Goal: Information Seeking & Learning: Learn about a topic

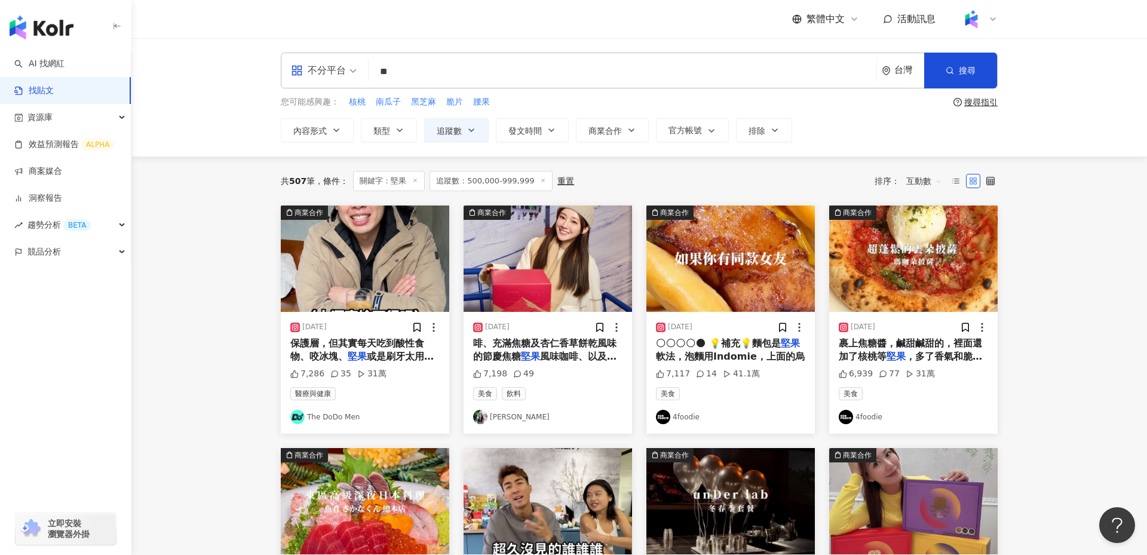
click at [403, 72] on input "**" at bounding box center [622, 72] width 498 height 26
type input "*"
type input "***"
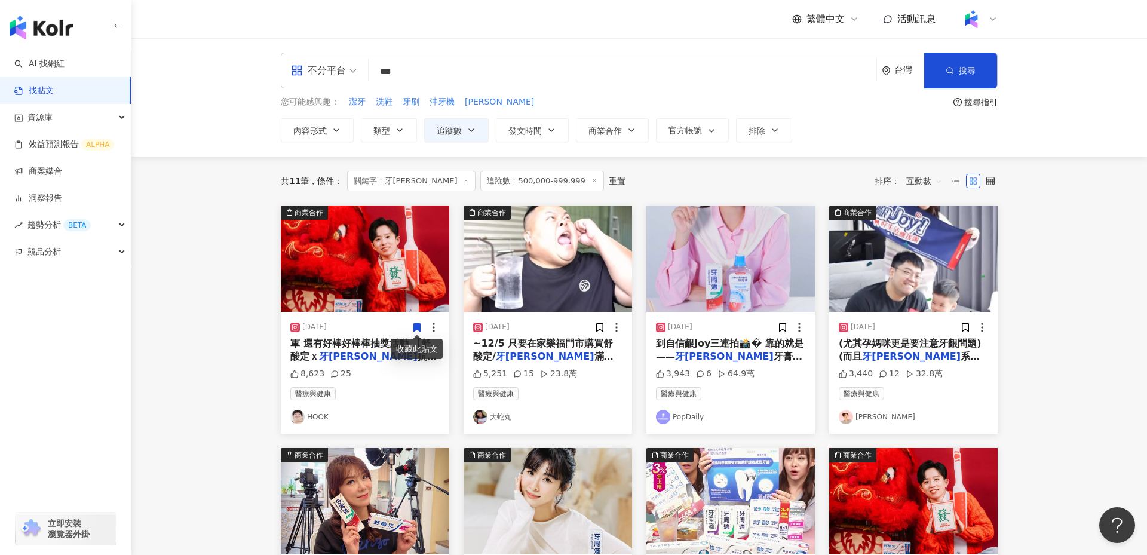
click at [593, 181] on line at bounding box center [594, 180] width 3 height 3
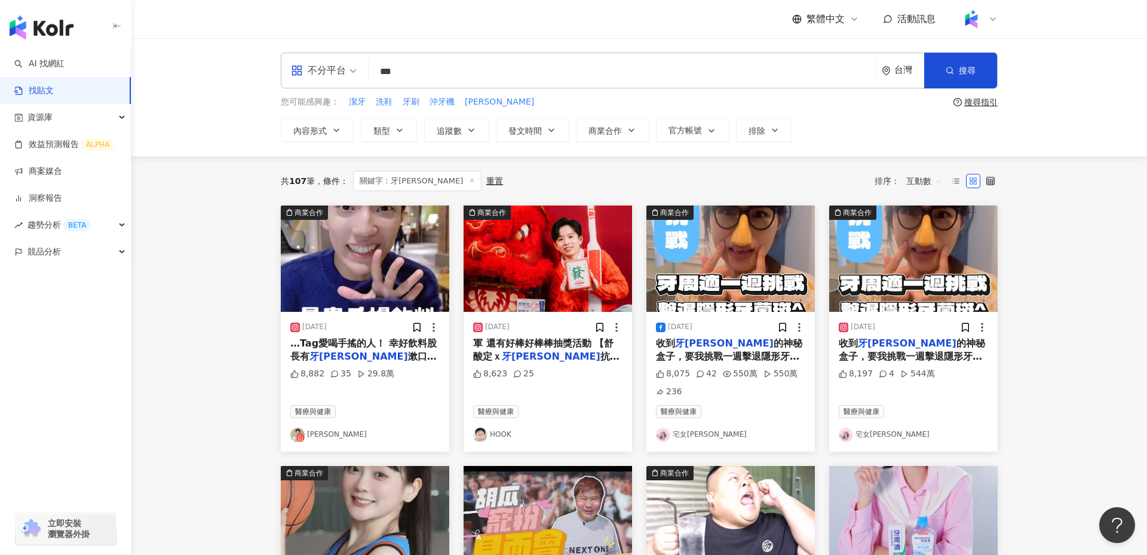
click at [895, 259] on img "button" at bounding box center [913, 258] width 168 height 106
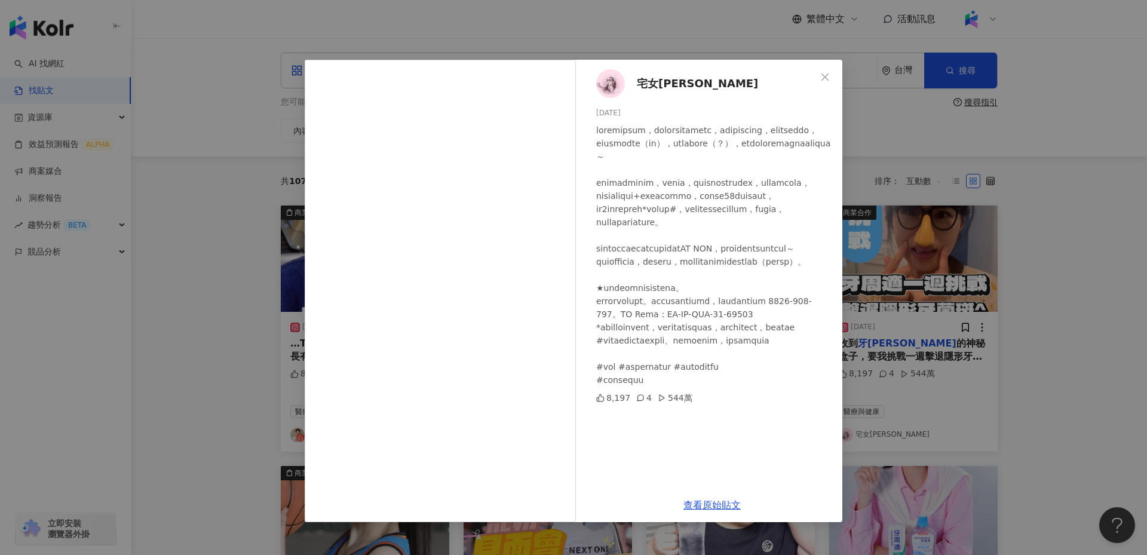
click at [224, 414] on div "宅女小紅 [DATE] 8,197 4 544萬 查看原始貼文" at bounding box center [573, 277] width 1147 height 555
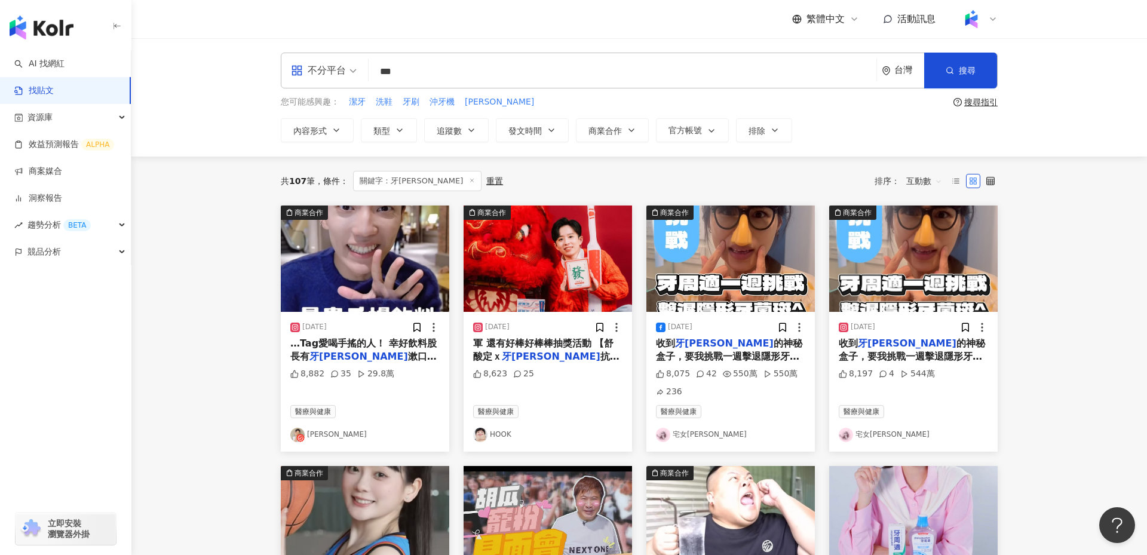
click at [367, 244] on img "button" at bounding box center [365, 258] width 168 height 106
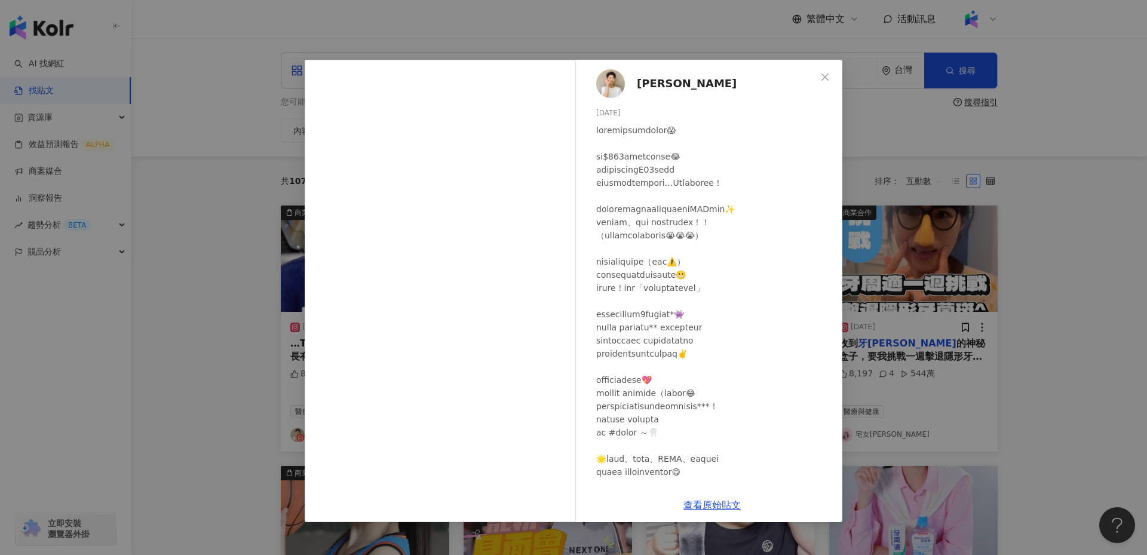
click at [228, 291] on div "[PERSON_NAME][DATE] 8,882 35 29.8萬 查看原始貼文" at bounding box center [573, 277] width 1147 height 555
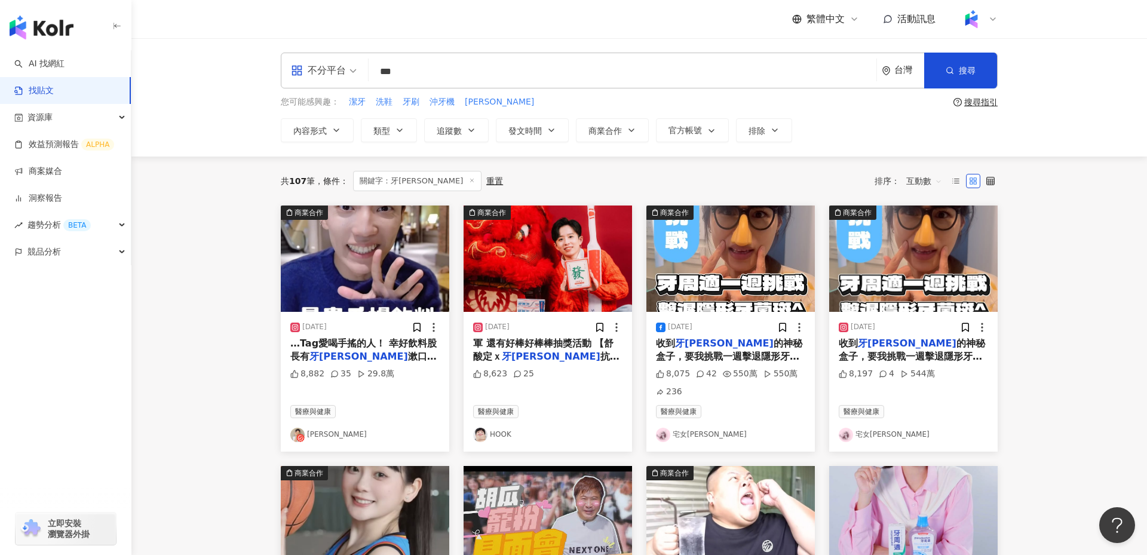
click at [855, 19] on icon at bounding box center [854, 19] width 10 height 10
click at [892, 138] on div "內容形式 類型 追蹤數 發文時間 商業合作 官方帳號 排除 ****** - ****** 不限 小型 奈米網紅 (<1萬) 微型網紅 (1萬-3萬) 小型網…" at bounding box center [639, 130] width 717 height 24
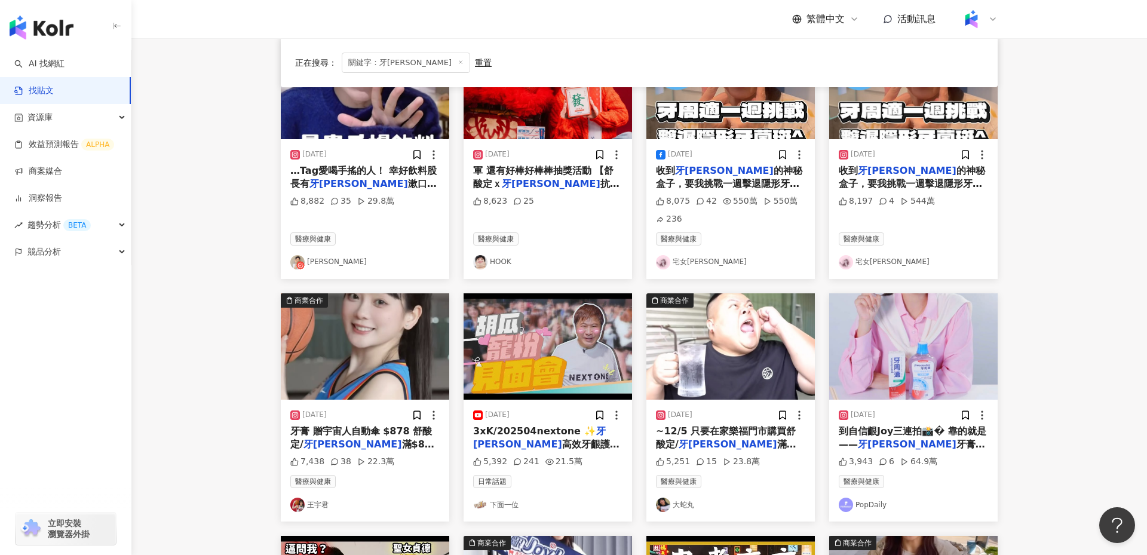
scroll to position [183, 0]
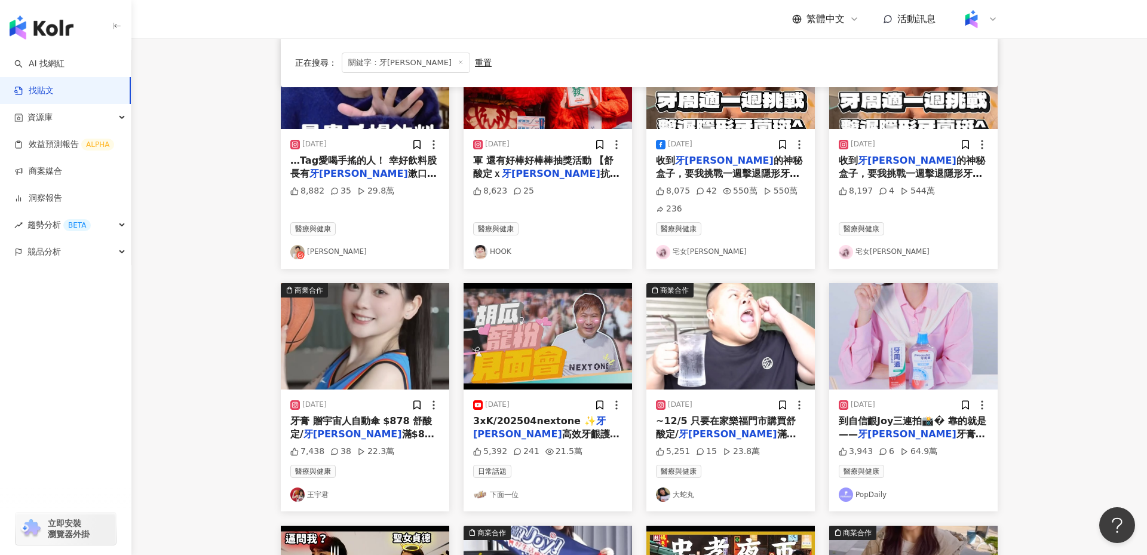
click at [561, 345] on img "button" at bounding box center [548, 336] width 168 height 106
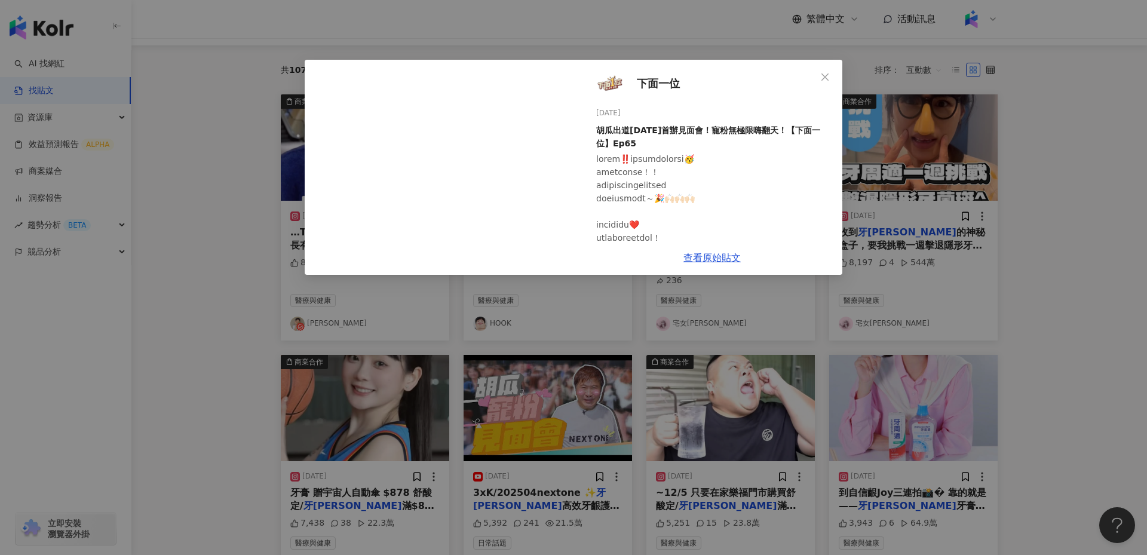
scroll to position [0, 0]
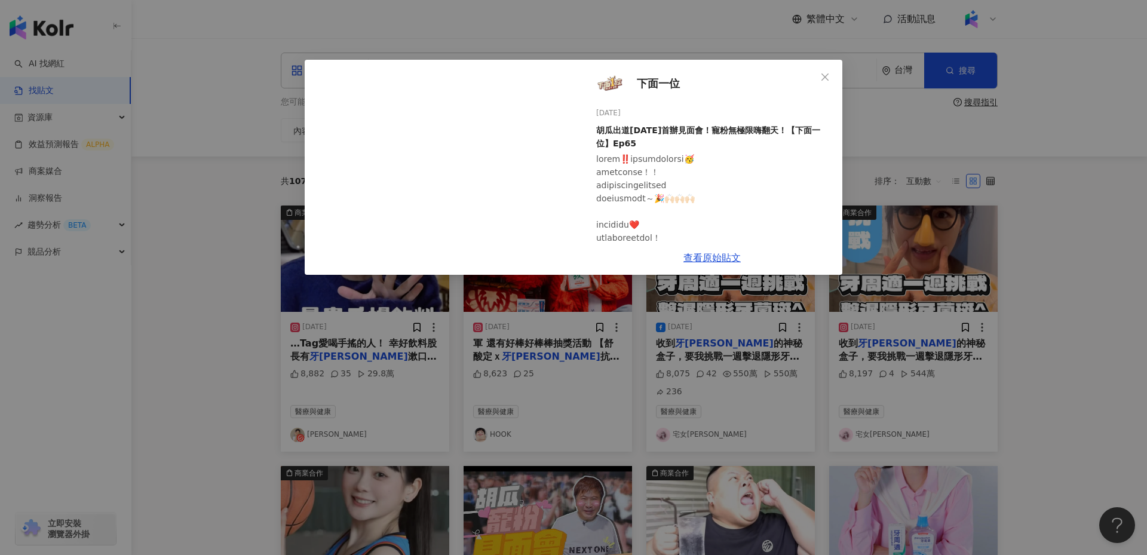
click at [231, 339] on div "下面一位 [DATE] 胡瓜出道[DATE]首辦見面會！寵粉無極限嗨翻天！【下面一位】Ep65 5,392 241 21.5萬 查看原始貼文" at bounding box center [573, 277] width 1147 height 555
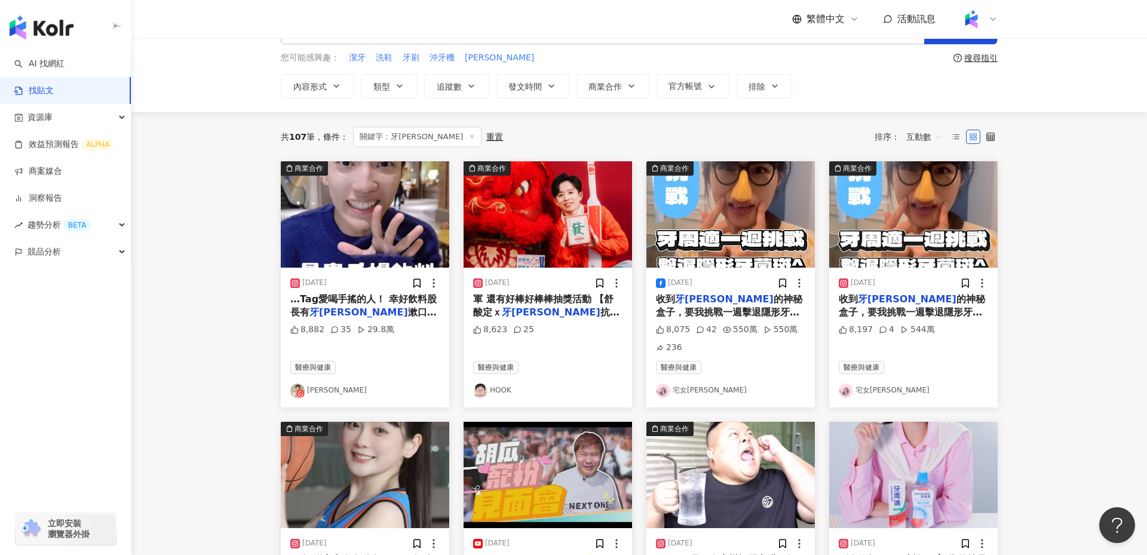
scroll to position [45, 0]
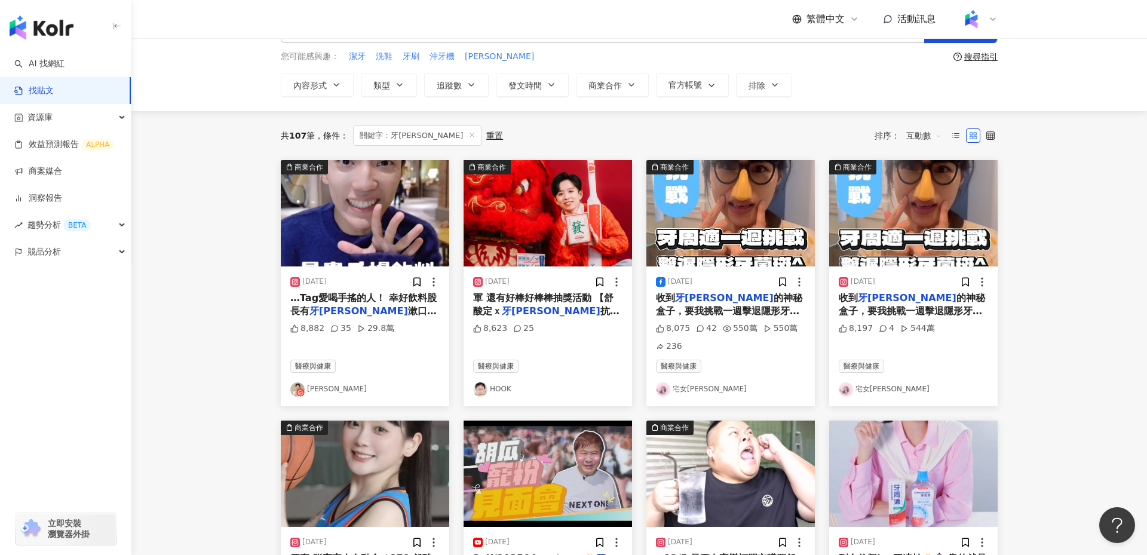
click at [183, 285] on main "不分平台 *** 台灣 搜尋 您可能感興趣： 潔牙 洗鞋 牙刷 沖牙機 [PERSON_NAME] 搜尋指引 內容形式 類型 追蹤數 發文時間 商業合作 官方…" at bounding box center [638, 490] width 1015 height 995
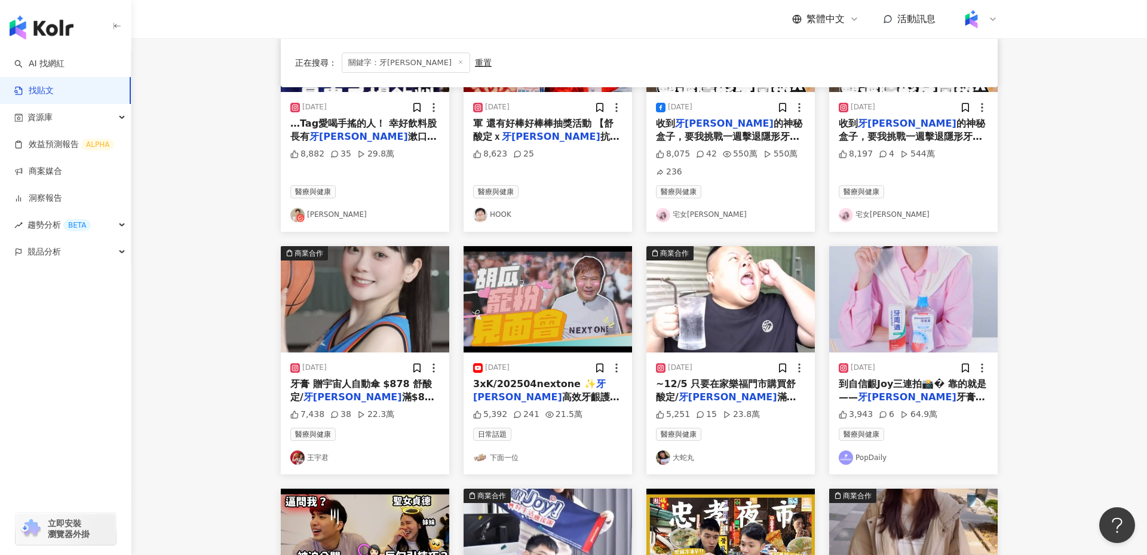
scroll to position [221, 0]
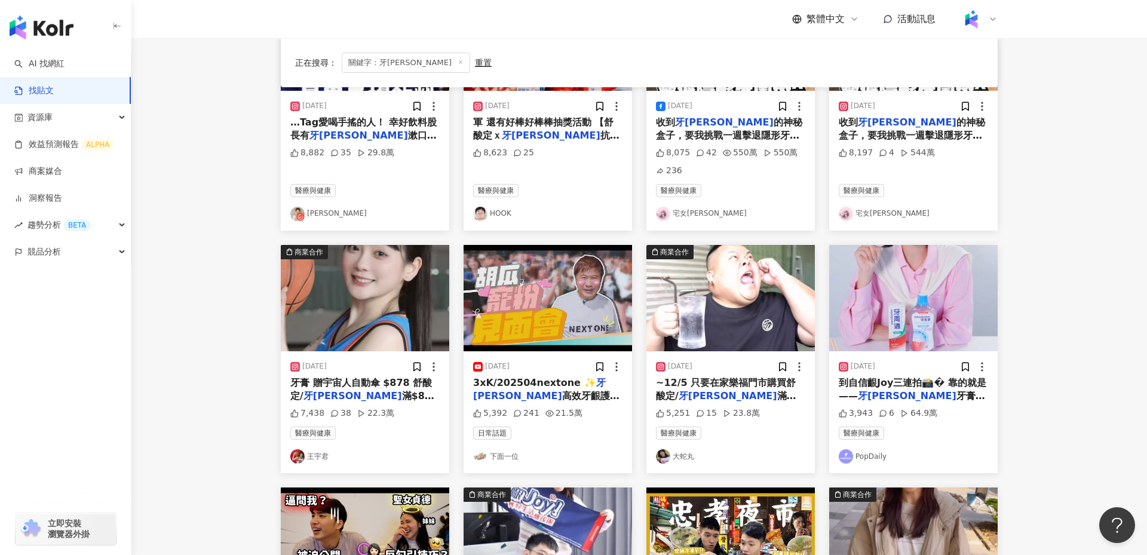
click at [904, 400] on div "到自信齦Joy三連拍📸� 靠的就是—— 牙[PERSON_NAME] 牙膏 + 漱口水！ 跟著小編一起" at bounding box center [913, 389] width 149 height 27
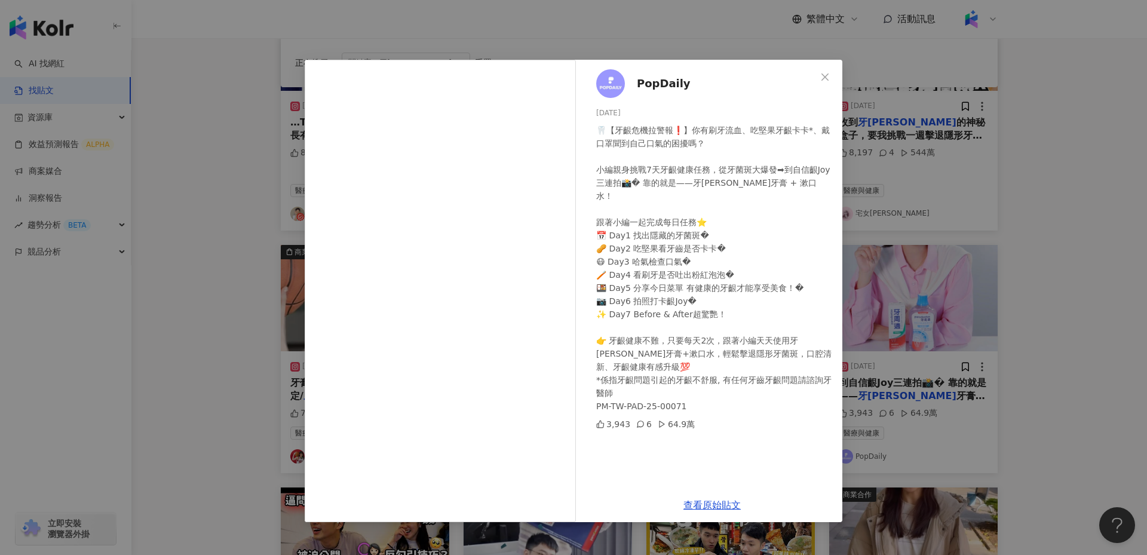
click at [251, 304] on div "PopDaily [DATE] 🦷【牙齦危機拉警報❗】你有刷牙流血、吃堅果牙齦卡卡*、戴口罩聞到自己口氣的困擾嗎？ 小編親身挑戰7天牙齦健康任務，從牙菌斑大爆…" at bounding box center [573, 277] width 1147 height 555
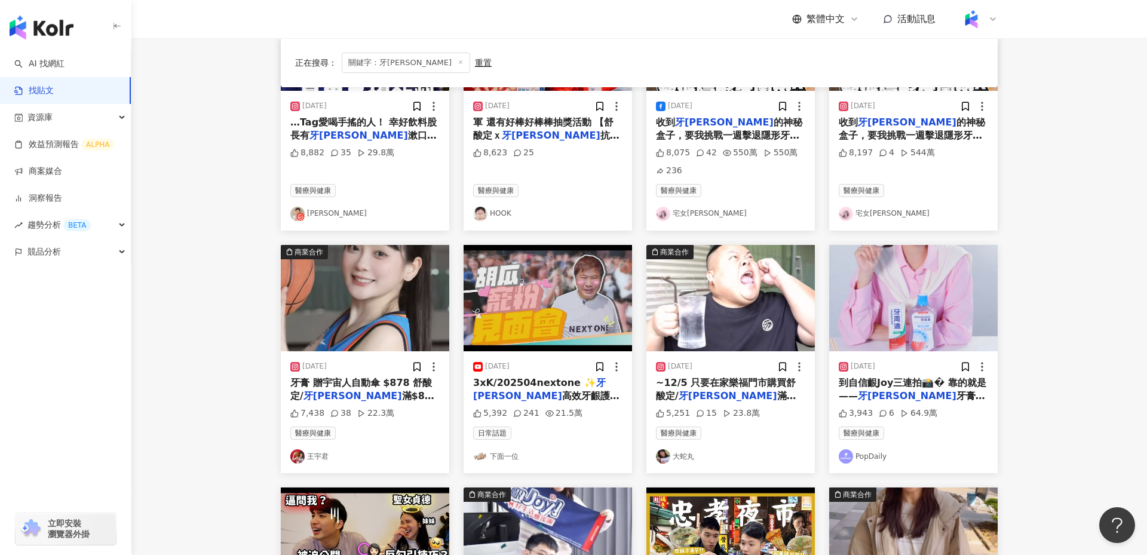
click at [251, 304] on main "不分平台 *** 台灣 搜尋 您可能感興趣： 潔牙 洗鞋 牙刷 沖牙機 [PERSON_NAME] 搜尋指引 內容形式 類型 追蹤數 發文時間 商業合作 官方…" at bounding box center [638, 314] width 1015 height 995
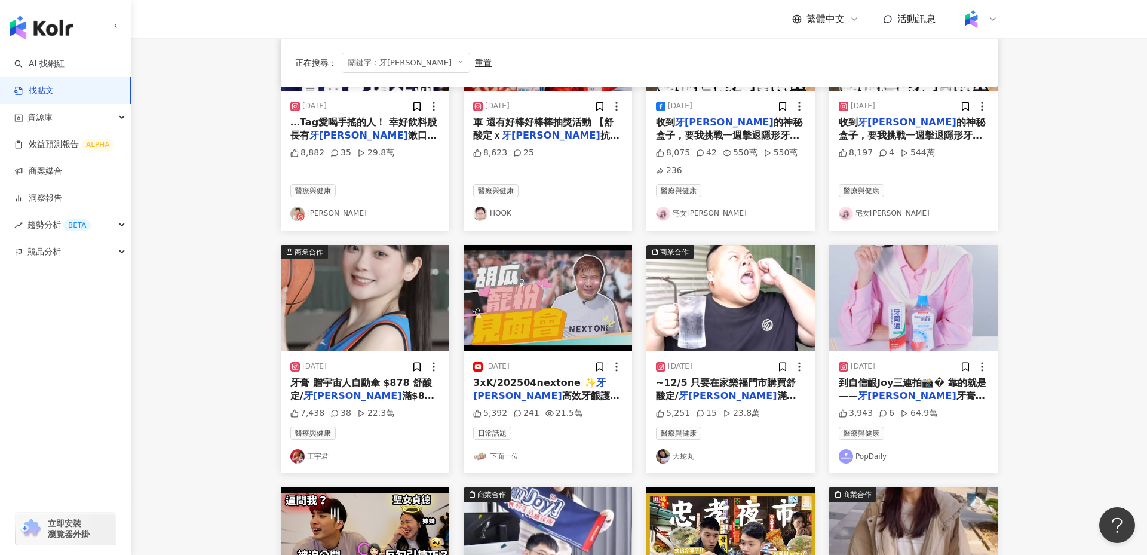
click at [251, 304] on main "不分平台 *** 台灣 搜尋 您可能感興趣： 潔牙 洗鞋 牙刷 沖牙機 [PERSON_NAME] 搜尋指引 內容形式 類型 追蹤數 發文時間 商業合作 官方…" at bounding box center [638, 314] width 1015 height 995
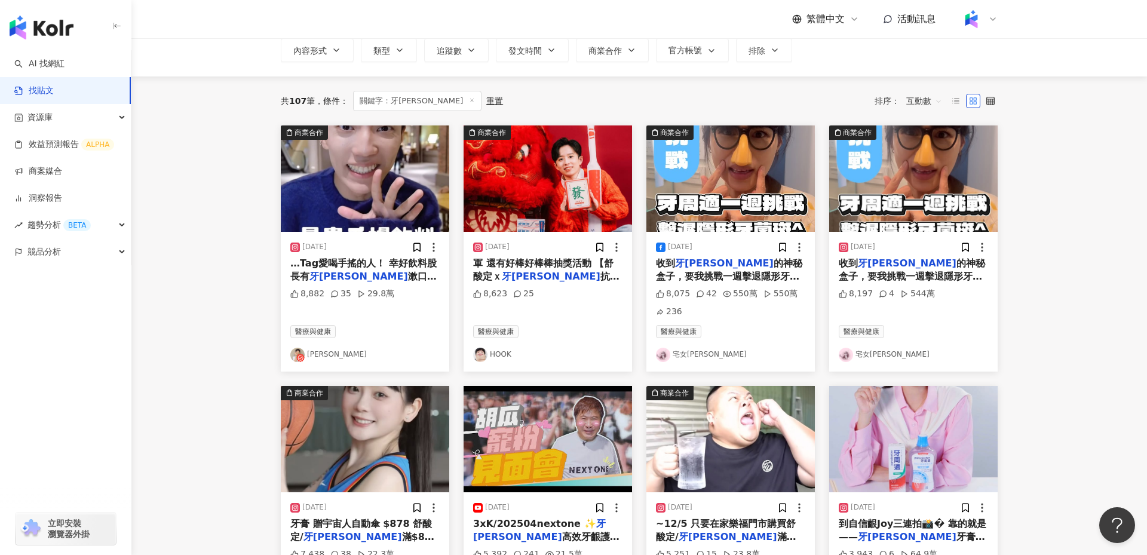
scroll to position [0, 0]
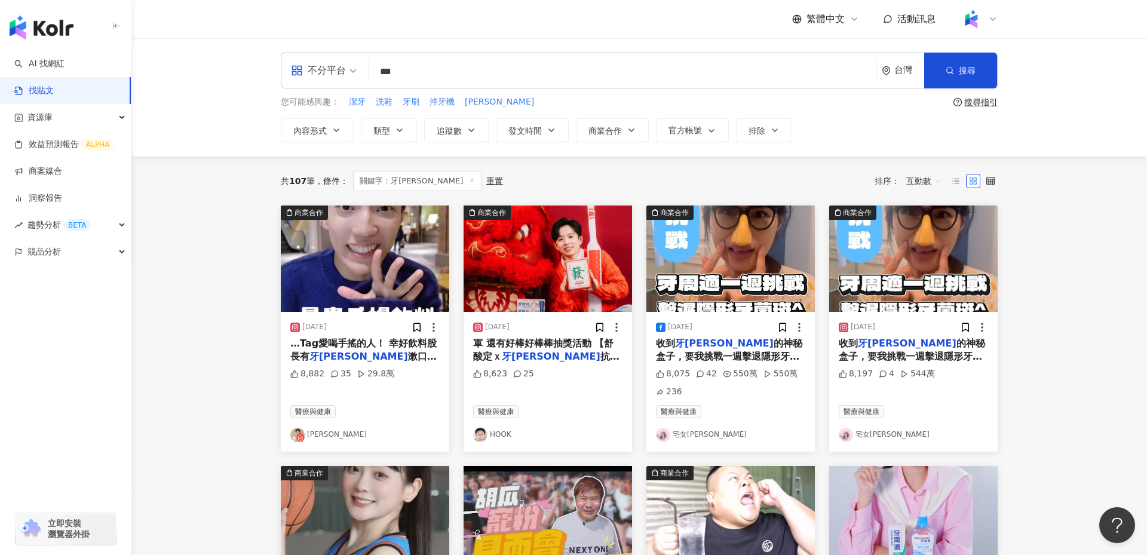
click at [344, 275] on img "button" at bounding box center [365, 258] width 168 height 106
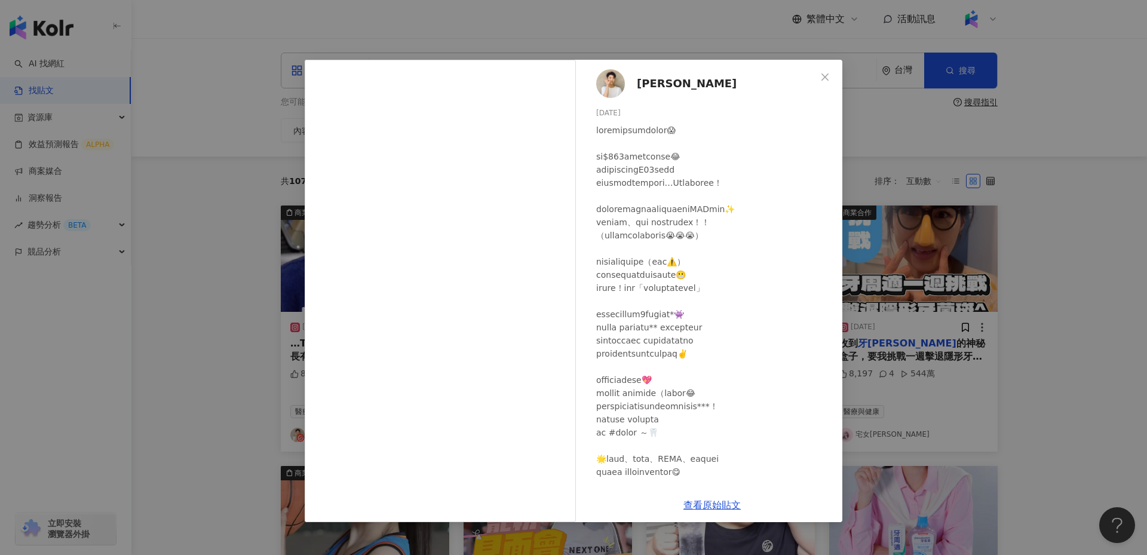
click at [226, 308] on div "[PERSON_NAME][DATE] 8,882 35 29.8萬 查看原始貼文" at bounding box center [573, 277] width 1147 height 555
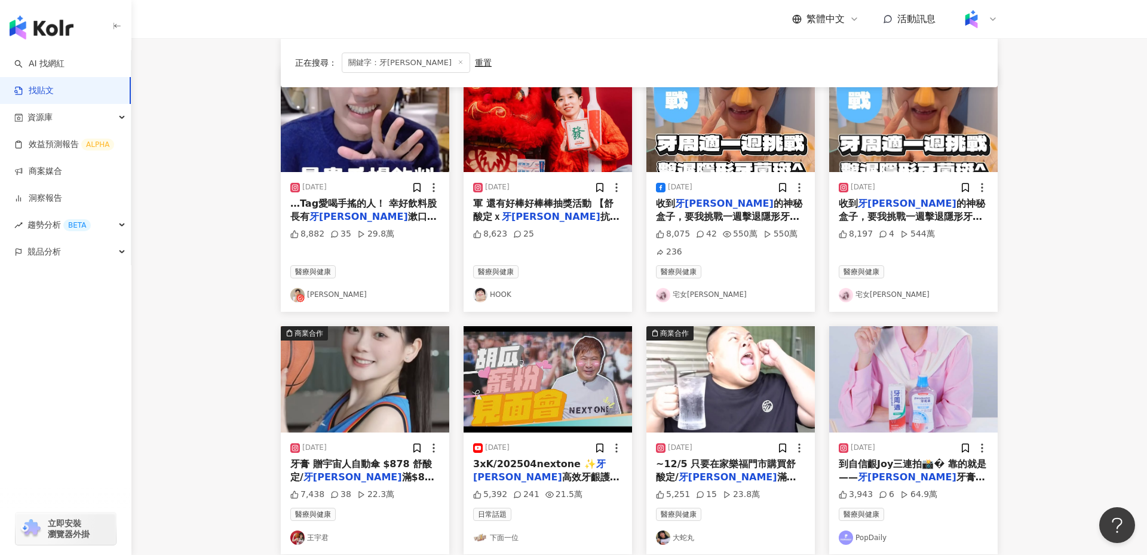
scroll to position [151, 0]
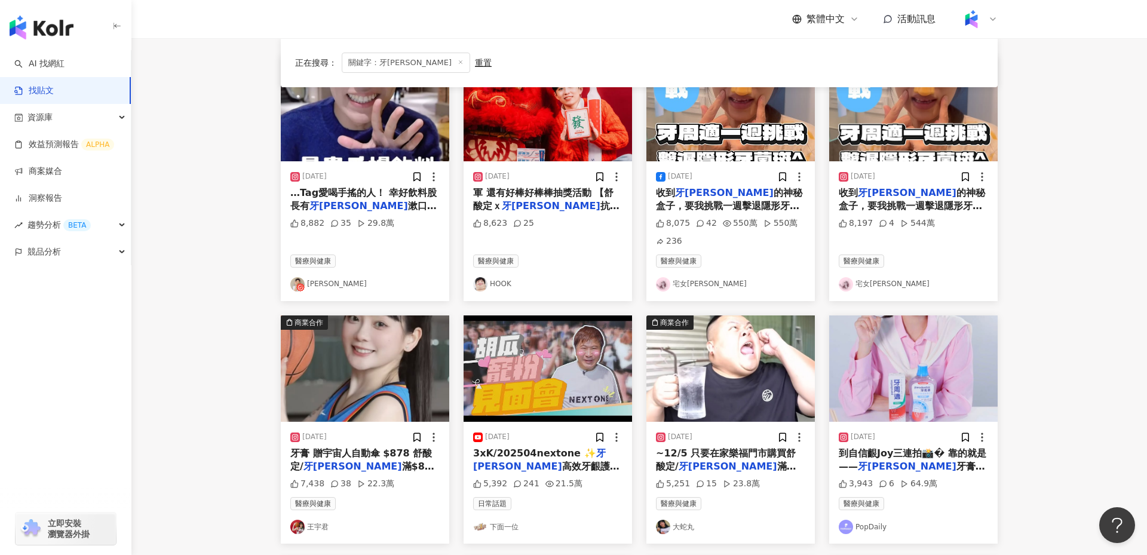
click at [734, 125] on img "button" at bounding box center [730, 108] width 168 height 106
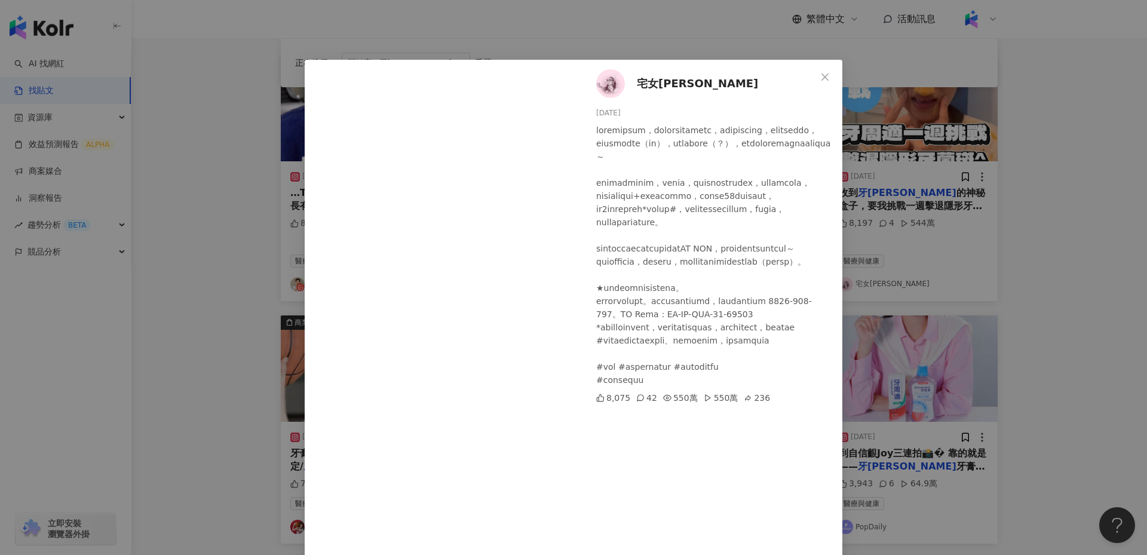
click at [255, 326] on div "宅女小紅 [DATE] 8,075 42 550萬 550萬 236 查看原始貼文" at bounding box center [573, 277] width 1147 height 555
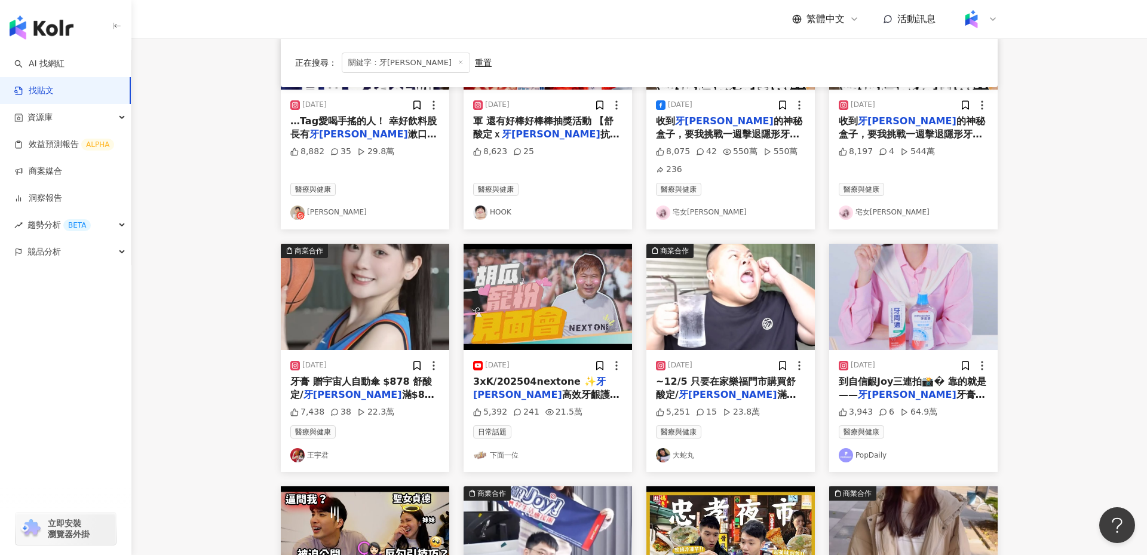
scroll to position [225, 0]
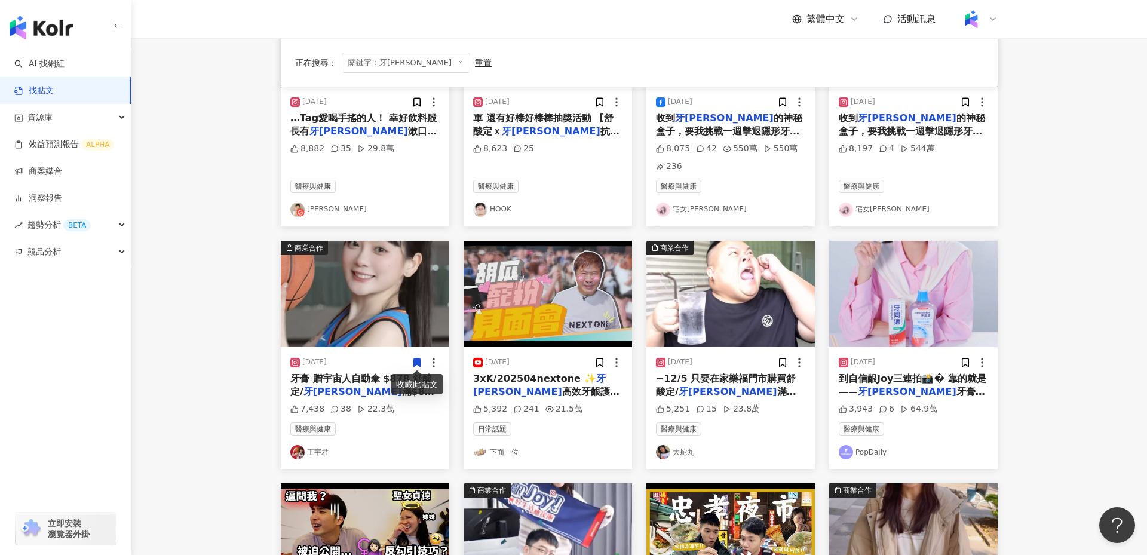
click at [730, 306] on img "button" at bounding box center [730, 294] width 168 height 106
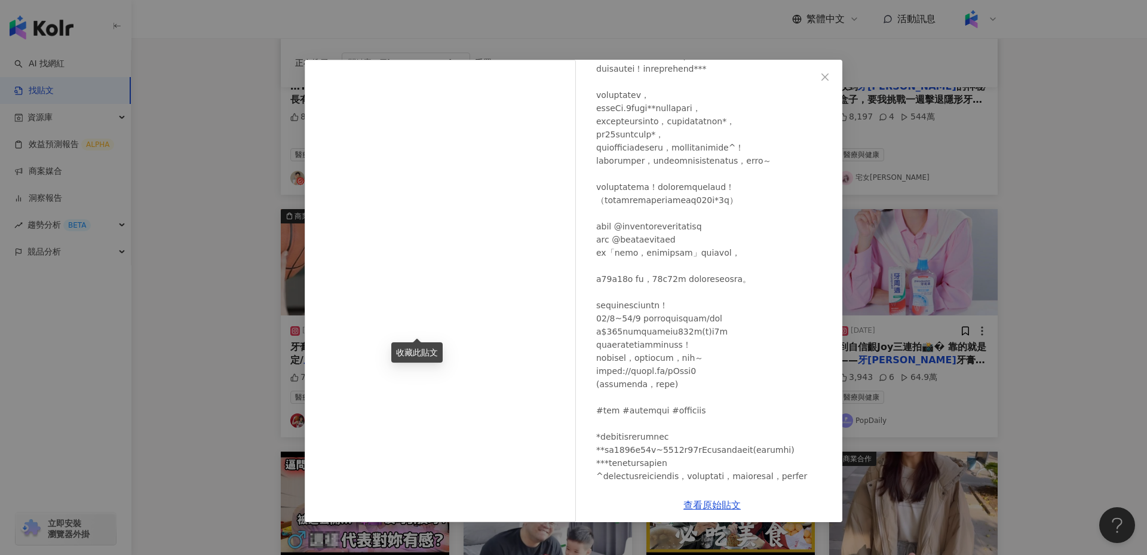
scroll to position [0, 0]
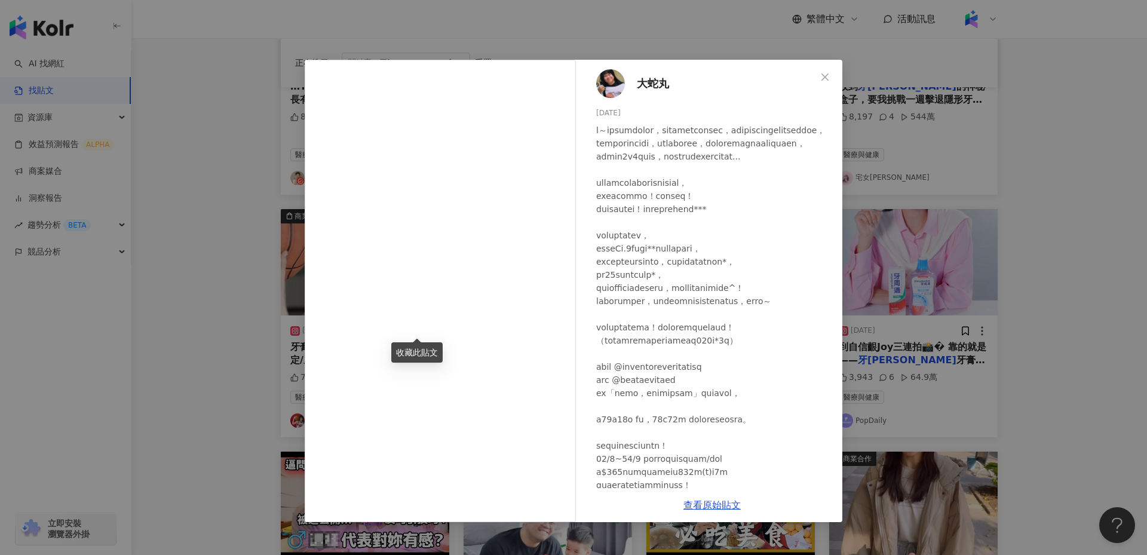
click at [232, 397] on div "大蛇丸 [DATE] 5,251 15 23.8萬 查看原始貼文" at bounding box center [573, 277] width 1147 height 555
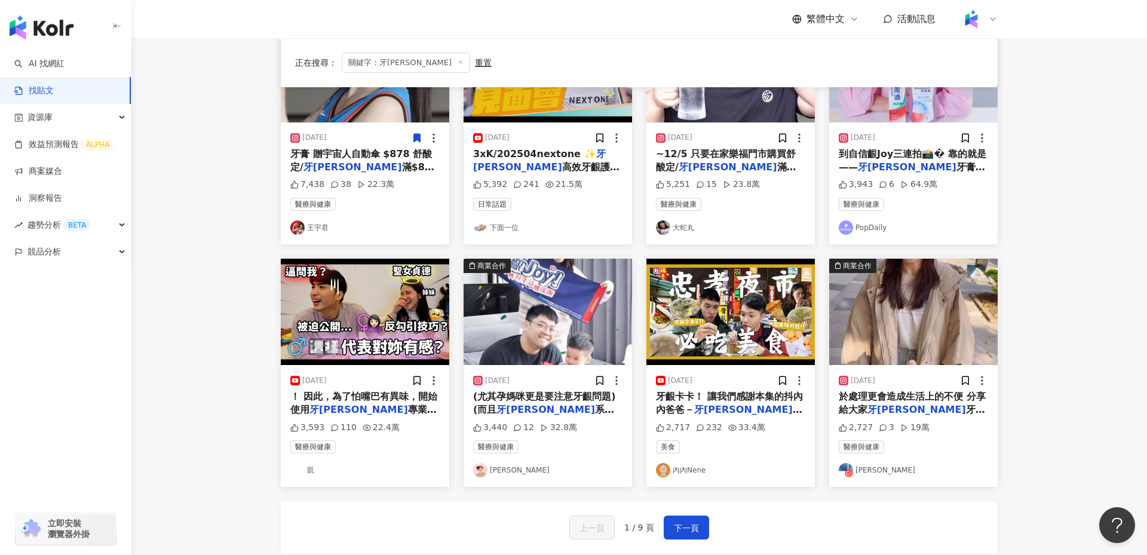
scroll to position [450, 0]
click at [394, 306] on img "button" at bounding box center [365, 311] width 168 height 106
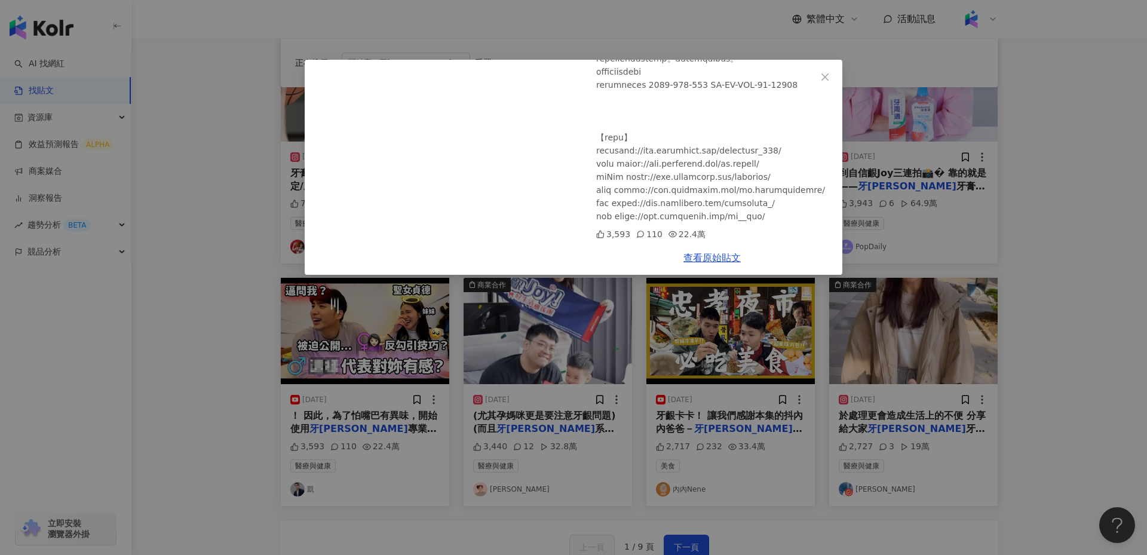
scroll to position [477, 0]
click at [228, 367] on div "凱 [DATE] 聊天就要在一起？原來男生這樣想？一招教妳如何讓男生暈船 3,593 110 22.4萬 查看原始貼文" at bounding box center [573, 277] width 1147 height 555
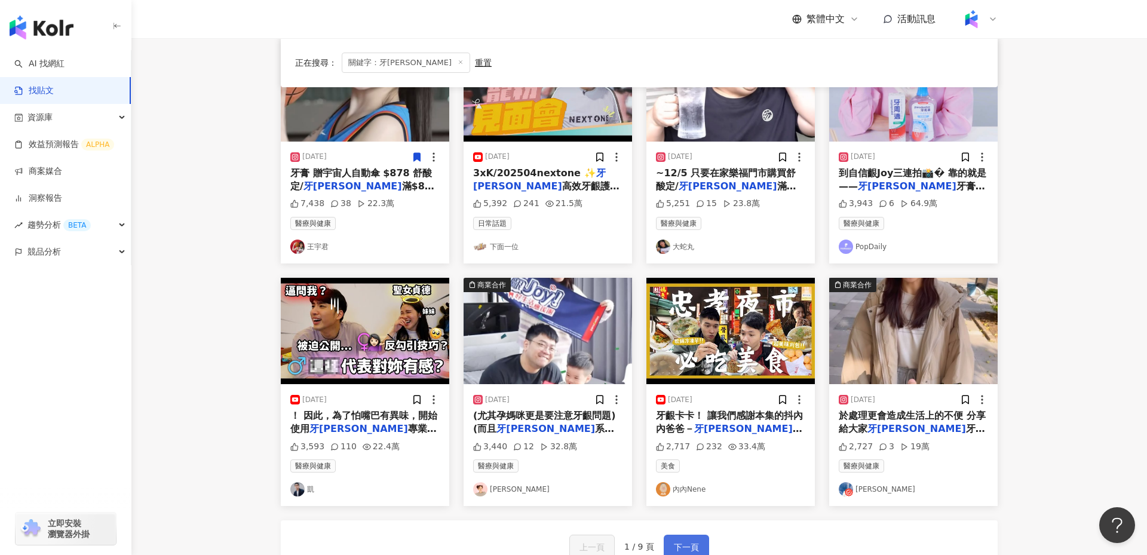
click at [690, 541] on span "下一頁" at bounding box center [686, 547] width 25 height 14
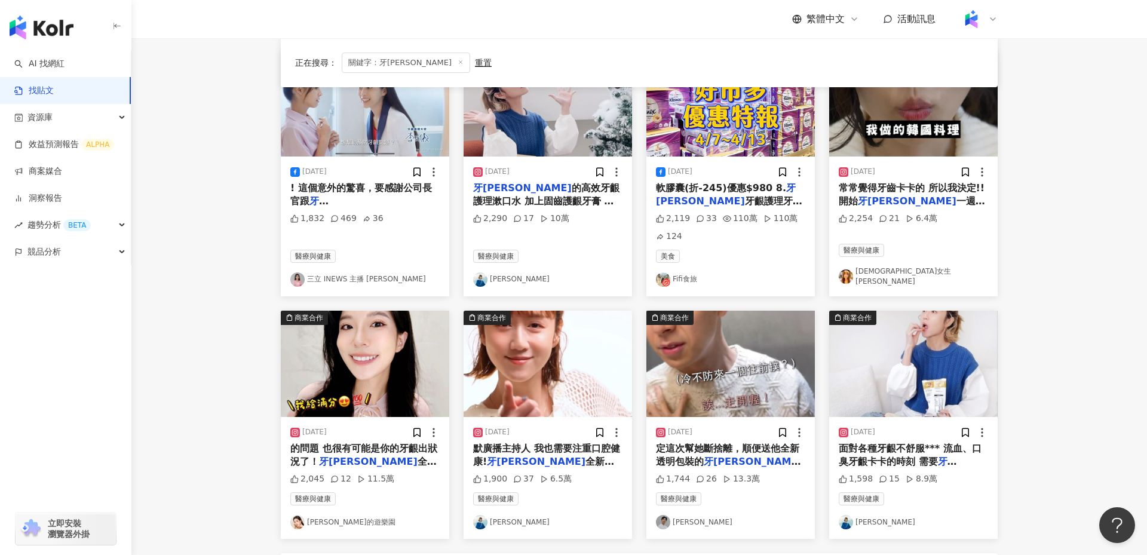
scroll to position [395, 0]
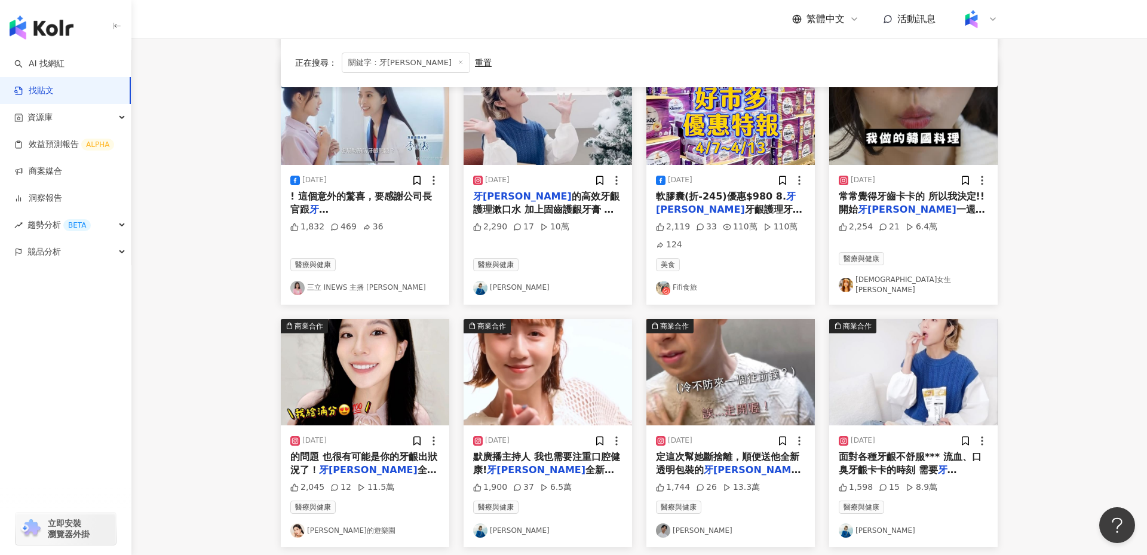
click at [380, 370] on img "button" at bounding box center [365, 372] width 168 height 106
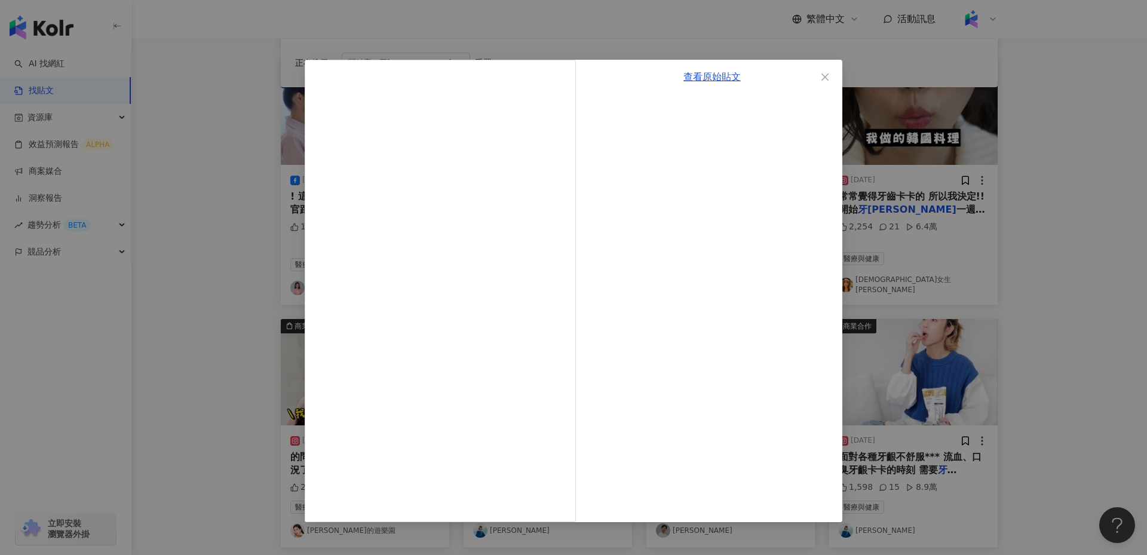
click at [221, 332] on div "查看原始貼文" at bounding box center [573, 277] width 1147 height 555
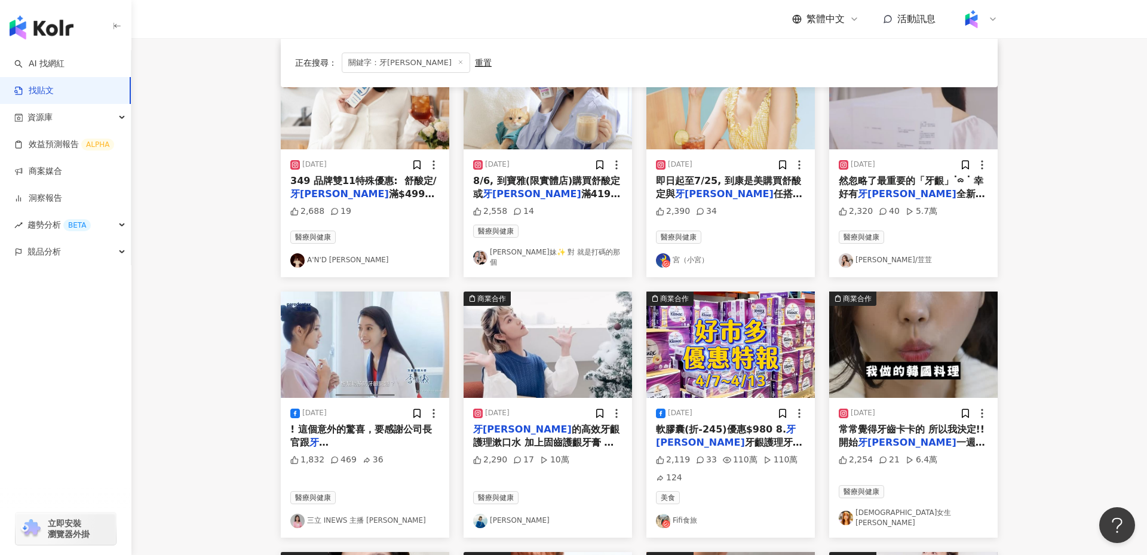
scroll to position [171, 0]
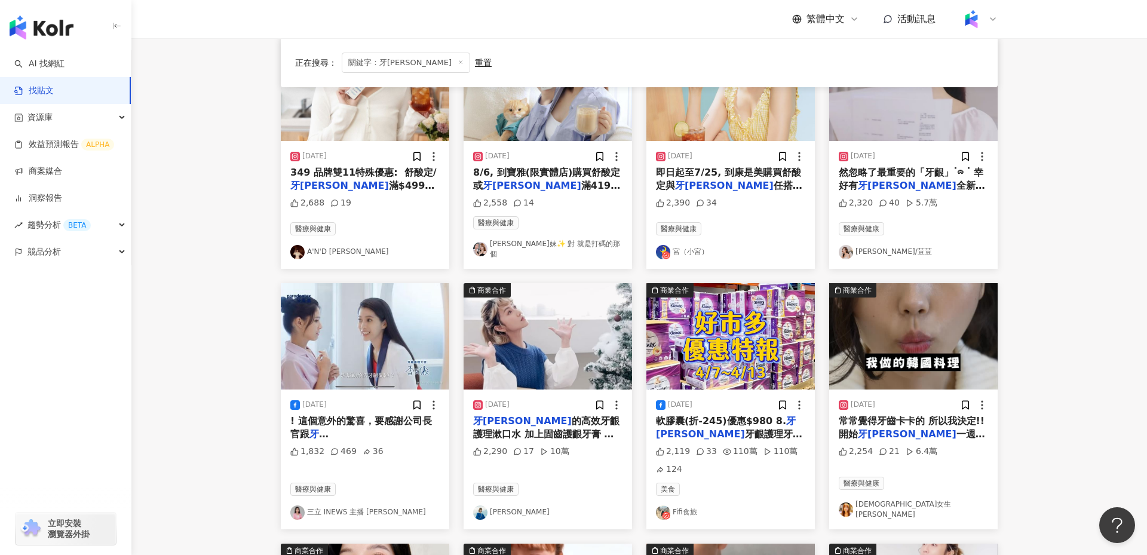
click at [912, 351] on img "button" at bounding box center [913, 336] width 168 height 106
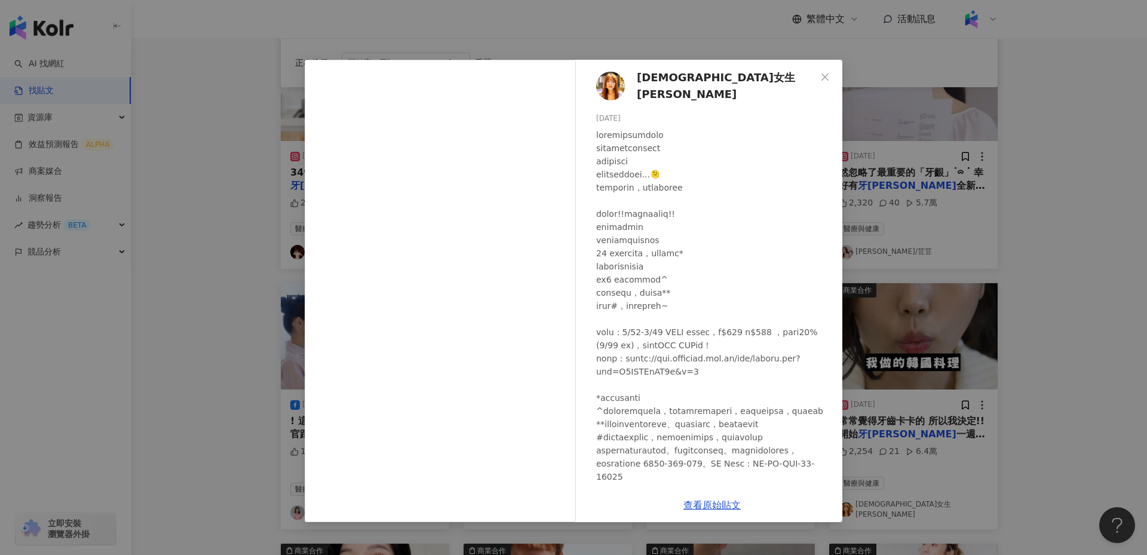
click at [166, 415] on div "[DEMOGRAPHIC_DATA]女生[PERSON_NAME] [DATE] 2,254 21 6.4萬 查看原始貼文" at bounding box center [573, 277] width 1147 height 555
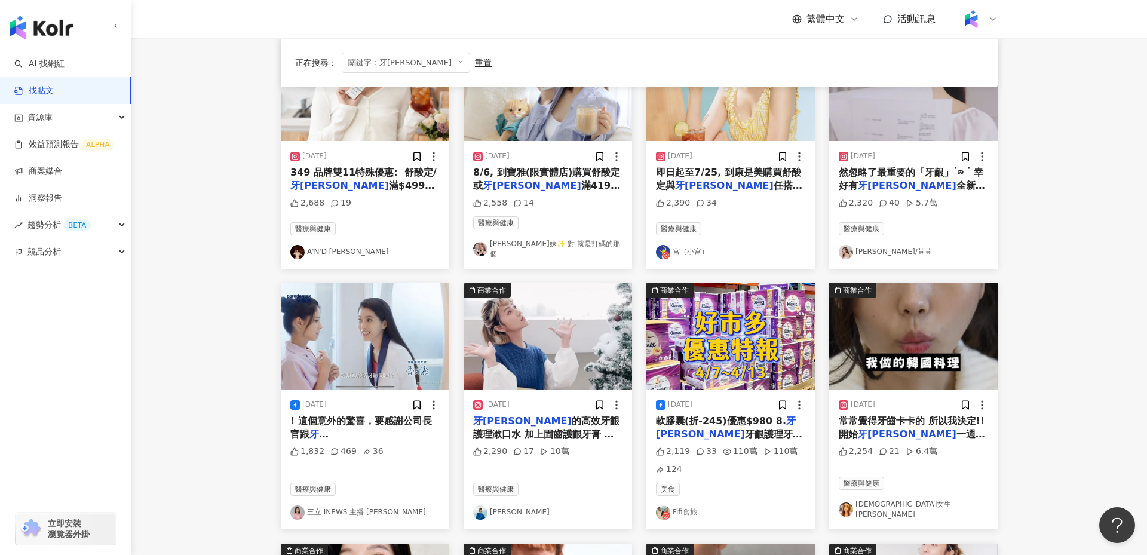
click at [538, 356] on img "button" at bounding box center [548, 336] width 168 height 106
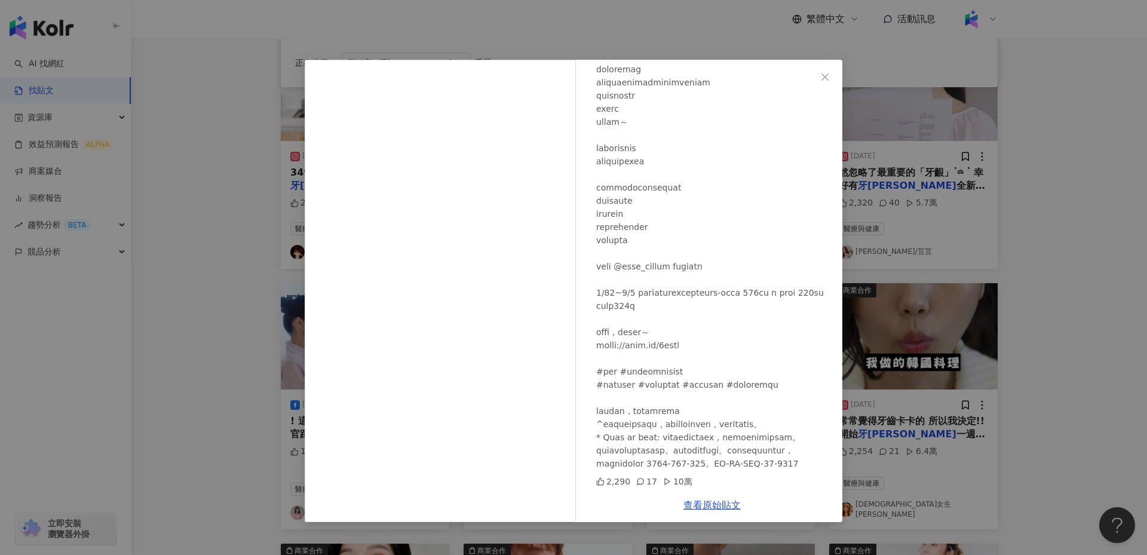
scroll to position [0, 0]
